Goal: Transaction & Acquisition: Book appointment/travel/reservation

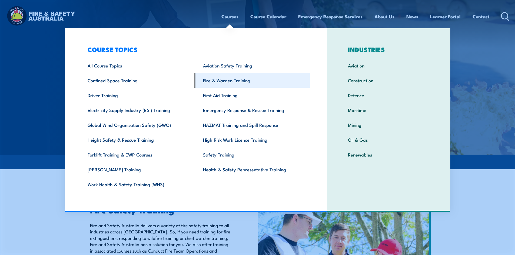
click at [215, 85] on link "Fire & Warden Training" at bounding box center [252, 80] width 115 height 15
click at [228, 80] on link "Fire & Warden Training" at bounding box center [252, 80] width 115 height 15
click at [232, 82] on link "Fire & Warden Training" at bounding box center [252, 80] width 115 height 15
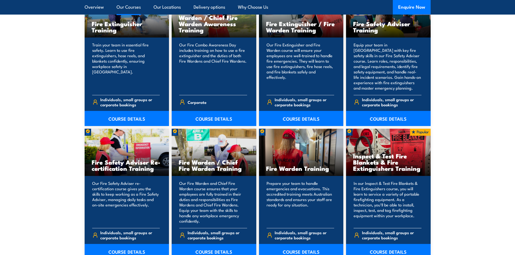
scroll to position [649, 0]
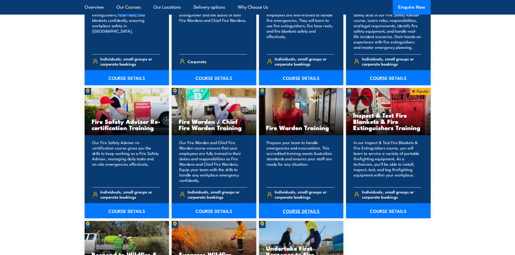
click at [304, 212] on link "COURSE DETAILS" at bounding box center [301, 211] width 85 height 15
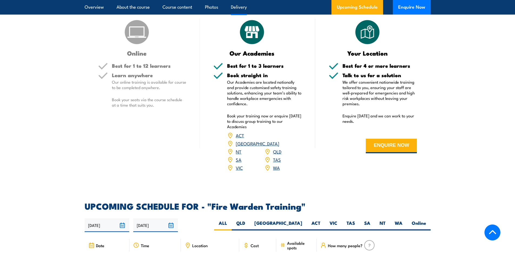
scroll to position [946, 0]
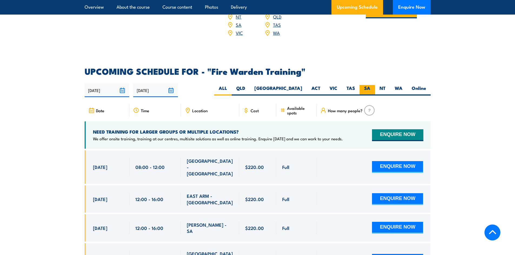
click at [366, 85] on label "SA" at bounding box center [367, 90] width 15 height 11
click at [370, 85] on input "SA" at bounding box center [372, 87] width 4 height 4
radio input "true"
click at [365, 85] on label "SA" at bounding box center [367, 90] width 15 height 11
click at [370, 85] on input "SA" at bounding box center [372, 87] width 4 height 4
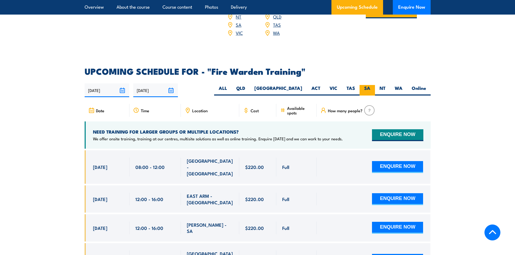
click at [365, 85] on label "SA" at bounding box center [367, 90] width 15 height 11
click at [370, 85] on input "SA" at bounding box center [372, 87] width 4 height 4
click at [365, 85] on label "SA" at bounding box center [367, 90] width 15 height 11
click at [370, 85] on input "SA" at bounding box center [372, 87] width 4 height 4
click at [365, 85] on label "SA" at bounding box center [367, 90] width 15 height 11
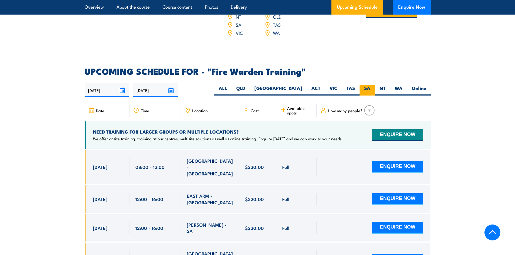
click at [370, 85] on input "SA" at bounding box center [372, 87] width 4 height 4
click at [365, 85] on label "SA" at bounding box center [367, 90] width 15 height 11
click at [370, 85] on input "SA" at bounding box center [372, 87] width 4 height 4
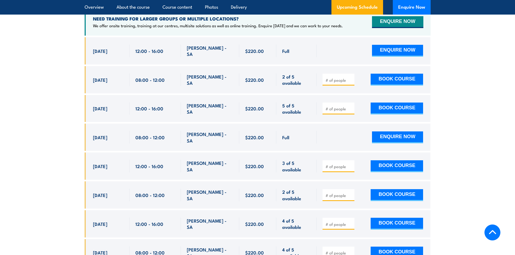
scroll to position [978, 0]
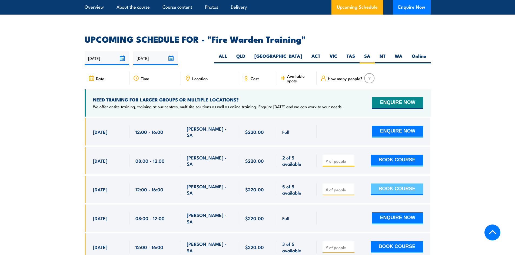
click at [397, 184] on button "BOOK COURSE" at bounding box center [397, 190] width 52 height 12
type input "1"
click at [351, 187] on input "1" at bounding box center [338, 189] width 27 height 5
click at [393, 184] on button "BOOK COURSE" at bounding box center [397, 190] width 52 height 12
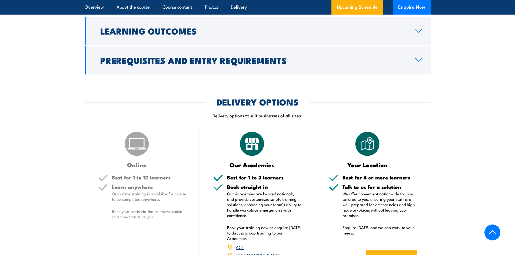
scroll to position [595, 0]
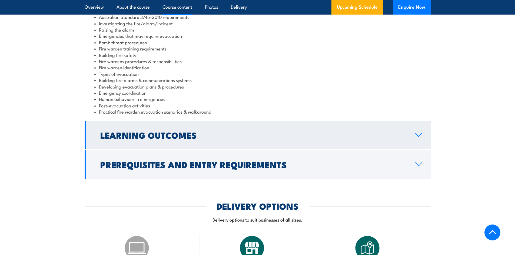
click at [420, 139] on link "Learning Outcomes" at bounding box center [258, 135] width 346 height 28
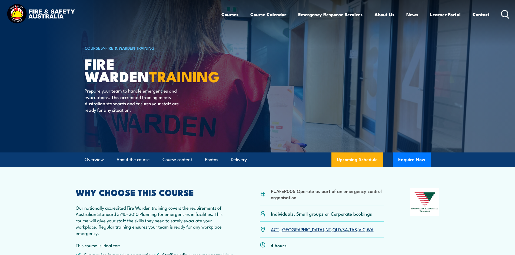
scroll to position [0, 0]
